Goal: Understand site structure

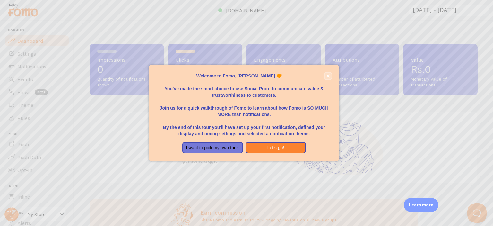
click at [327, 76] on icon "close," at bounding box center [328, 76] width 4 height 4
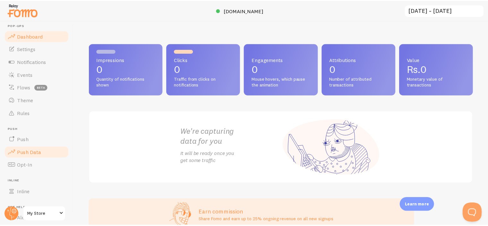
scroll to position [52, 0]
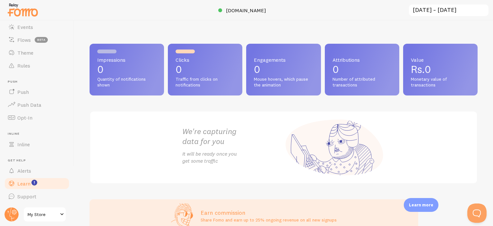
click at [48, 184] on link "Learn" at bounding box center [37, 183] width 66 height 13
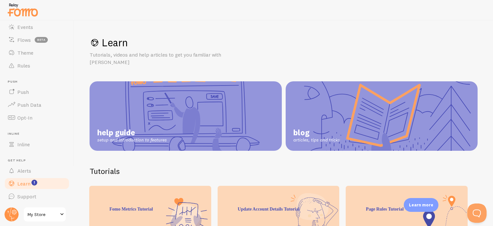
click at [156, 116] on link "help guide setup and introduction to features" at bounding box center [186, 115] width 192 height 69
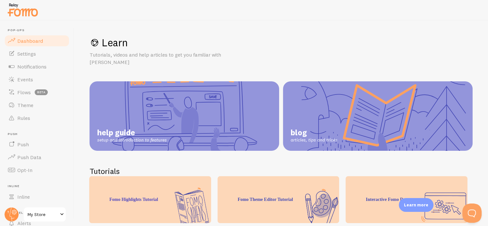
click at [39, 41] on span "Dashboard" at bounding box center [30, 41] width 26 height 6
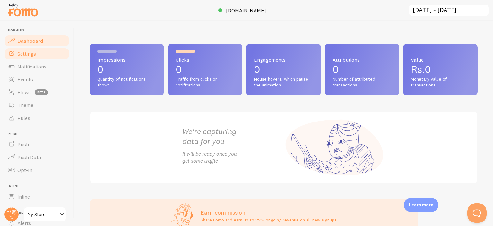
click at [37, 48] on link "Settings" at bounding box center [37, 53] width 66 height 13
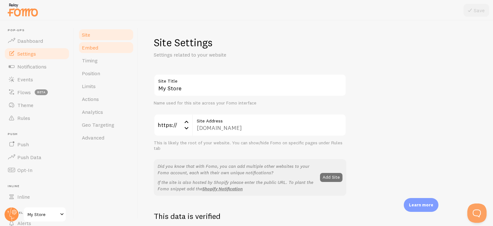
click at [103, 51] on link "Embed" at bounding box center [106, 47] width 56 height 13
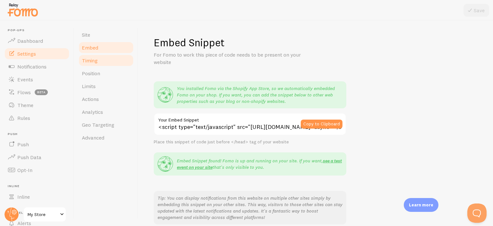
click at [113, 59] on link "Timing" at bounding box center [106, 60] width 56 height 13
